Goal: Browse casually

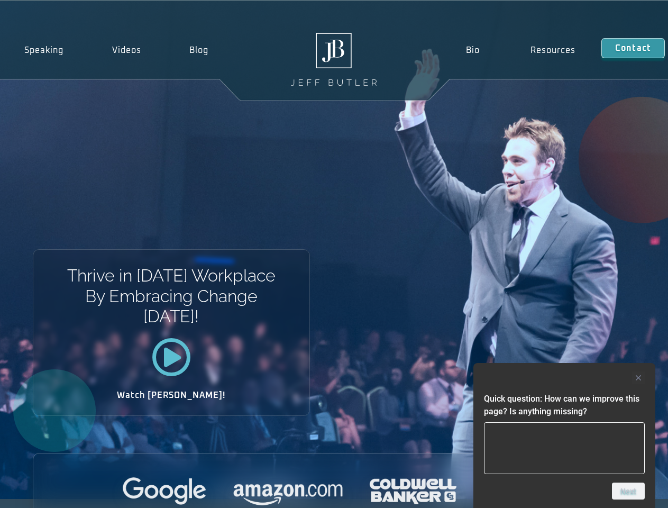
click at [334, 254] on div "Thrive in [DATE] Workplace By Embracing Change [DATE]! Watch [PERSON_NAME]!" at bounding box center [334, 250] width 668 height 498
click at [564, 378] on div at bounding box center [564, 377] width 161 height 13
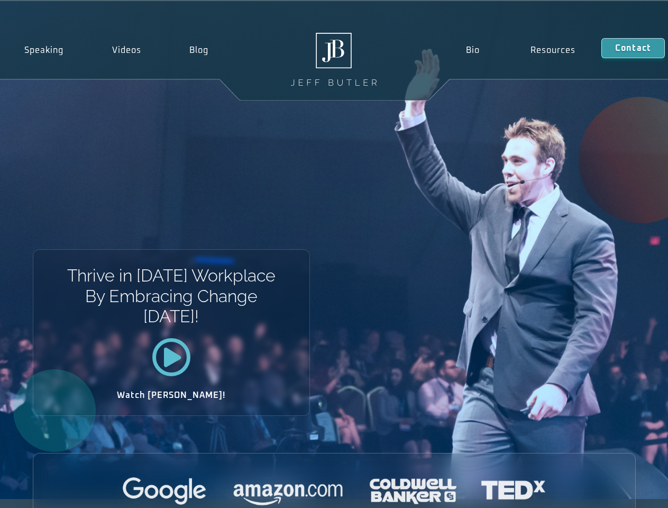
click at [628, 491] on div at bounding box center [334, 491] width 602 height 29
